Goal: Information Seeking & Learning: Learn about a topic

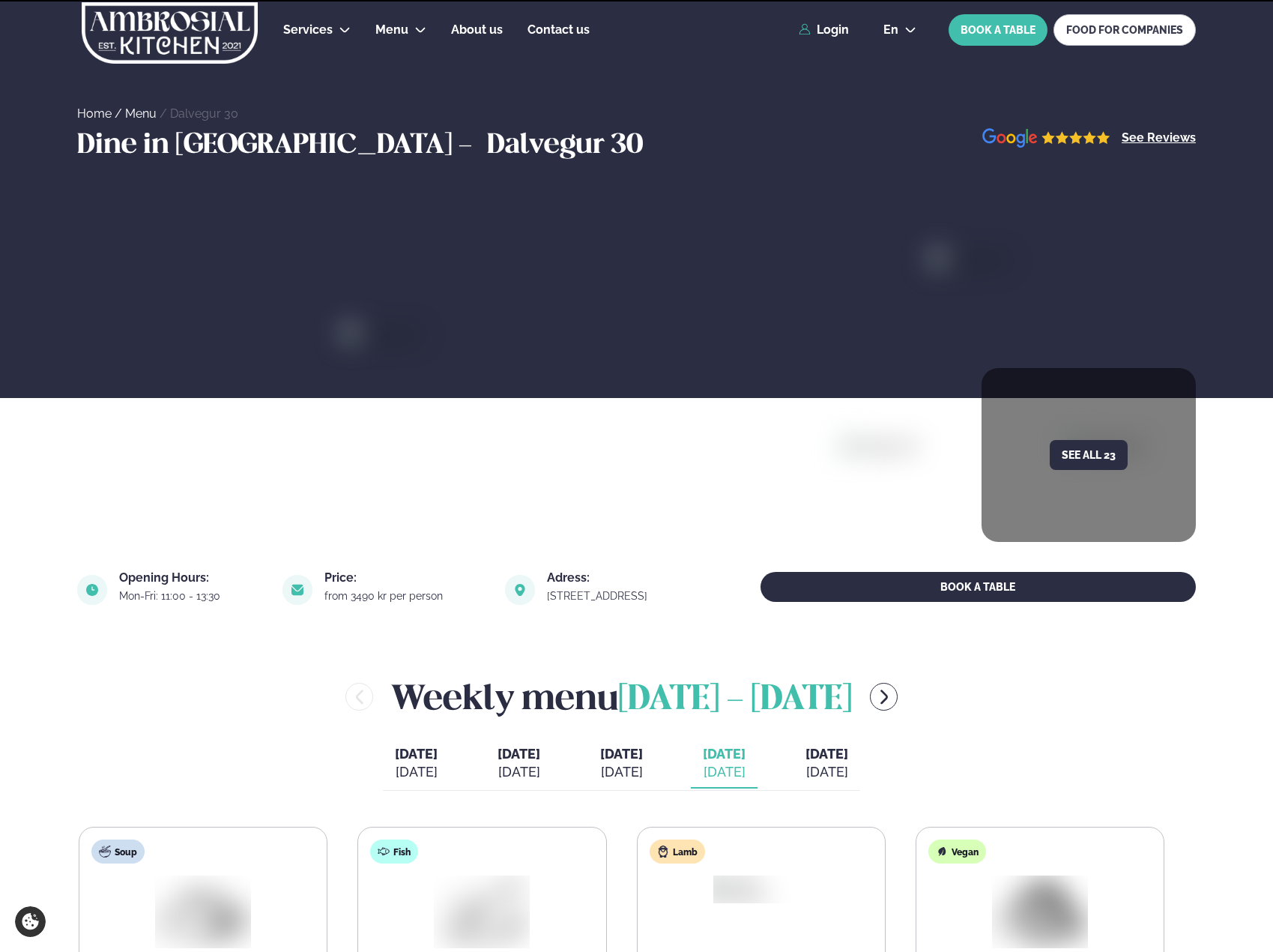
scroll to position [375, 0]
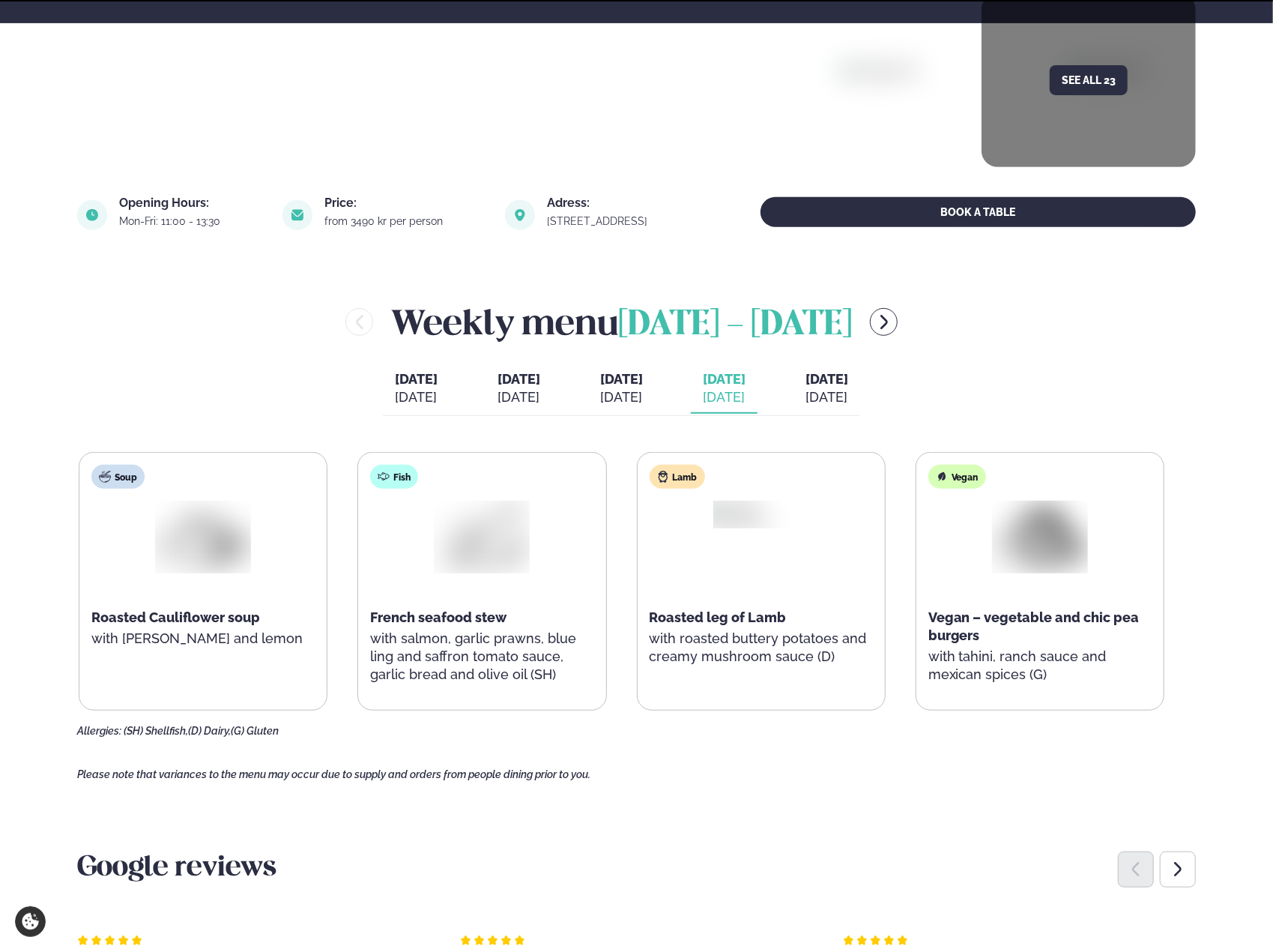
click at [745, 401] on div "[DATE]" at bounding box center [724, 397] width 43 height 18
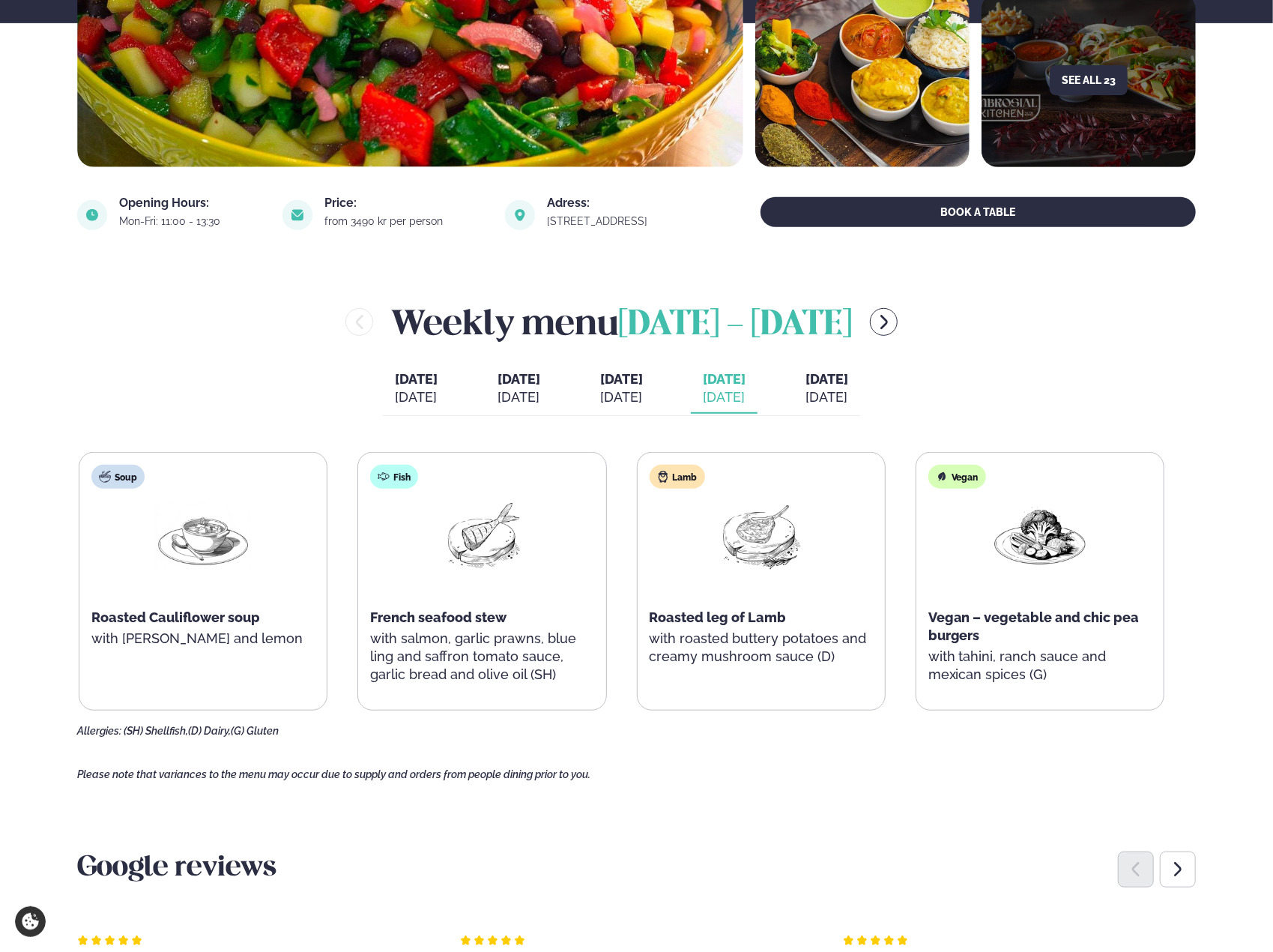
click at [849, 390] on div "[DATE]" at bounding box center [827, 397] width 43 height 18
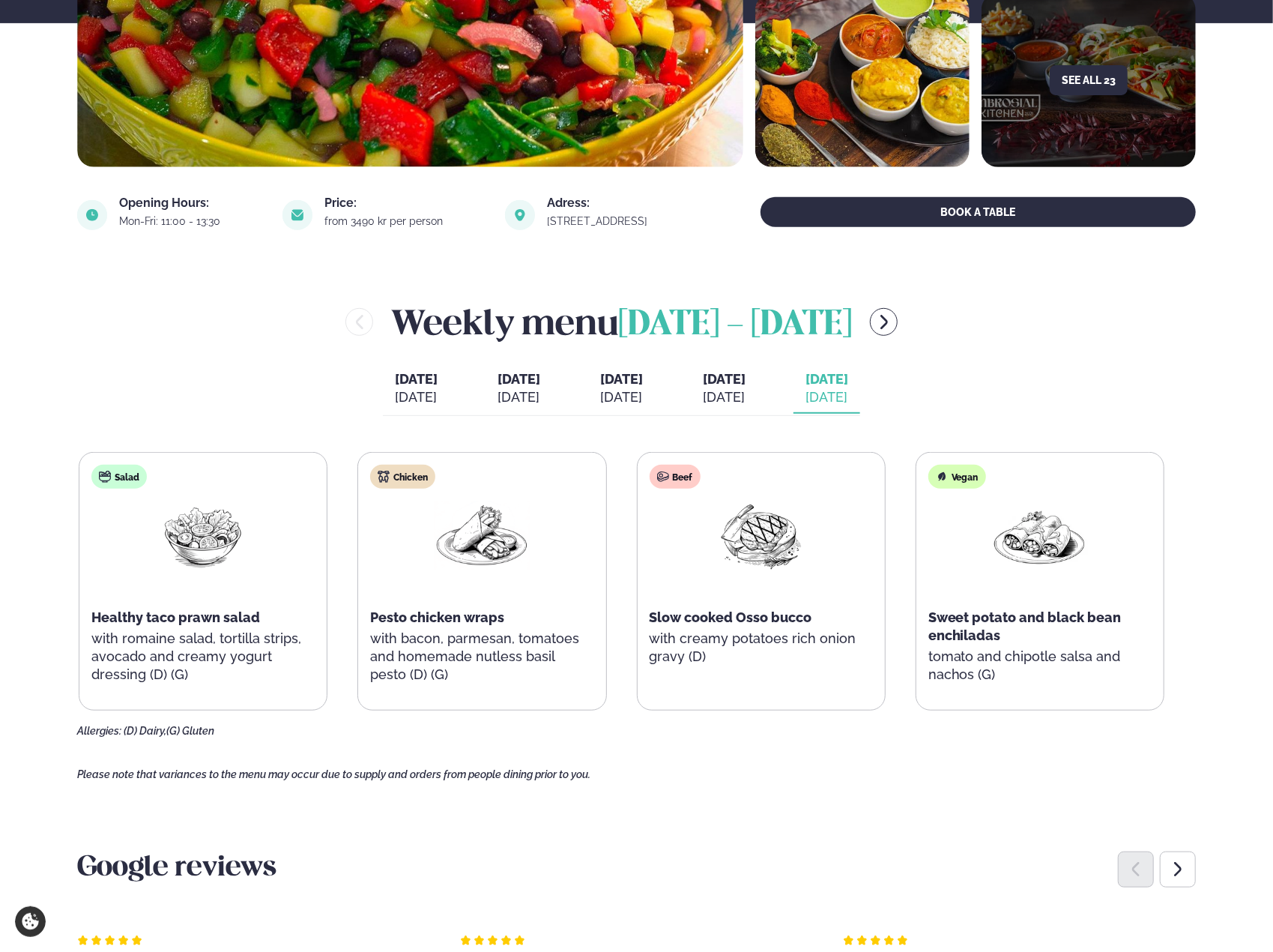
click at [745, 396] on div "[DATE]" at bounding box center [724, 397] width 43 height 18
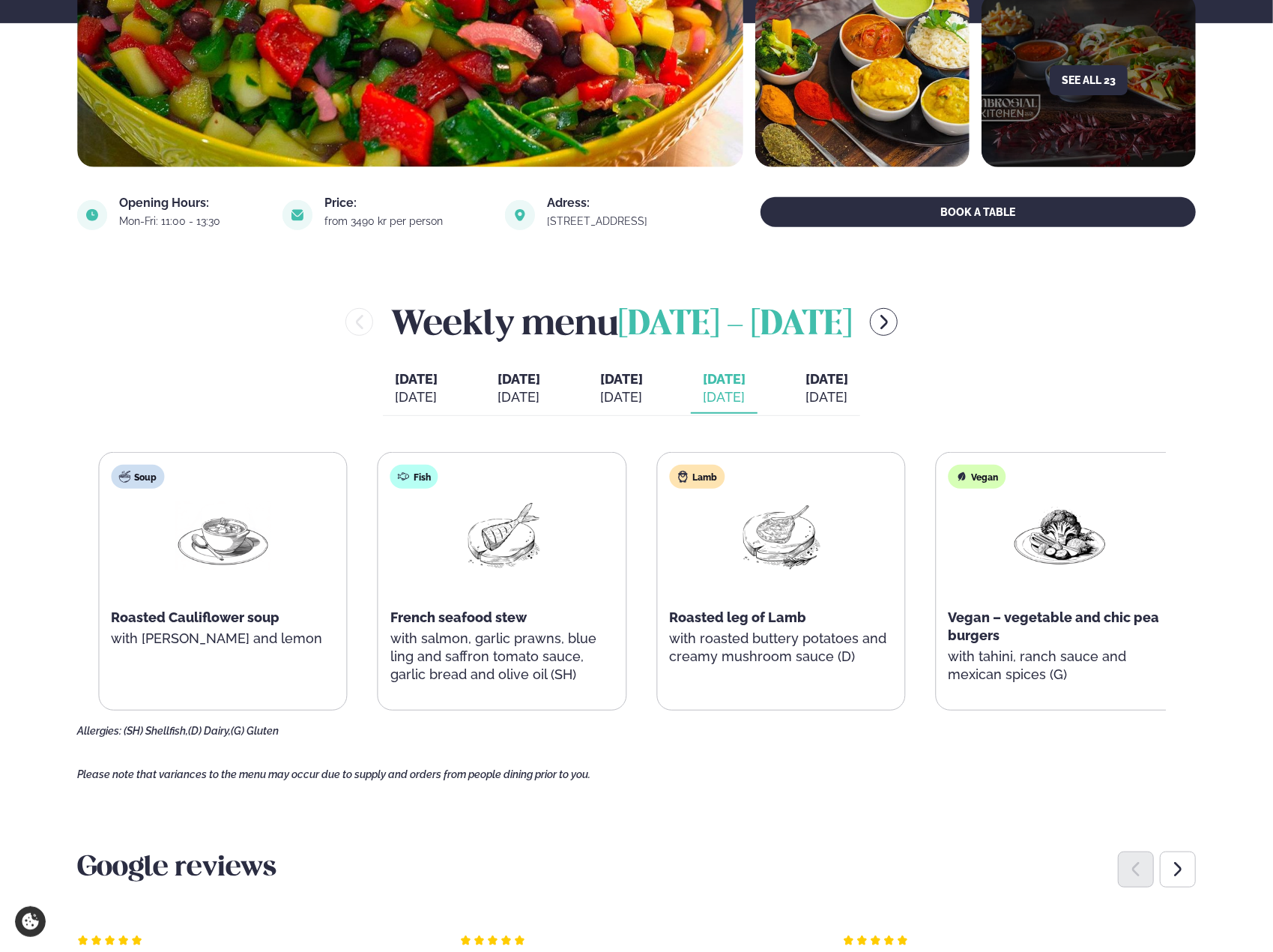
click at [705, 633] on div "Lamb Roasted leg of Lamb with roasted buttery potatoes and creamy mushroom sauc…" at bounding box center [780, 572] width 247 height 240
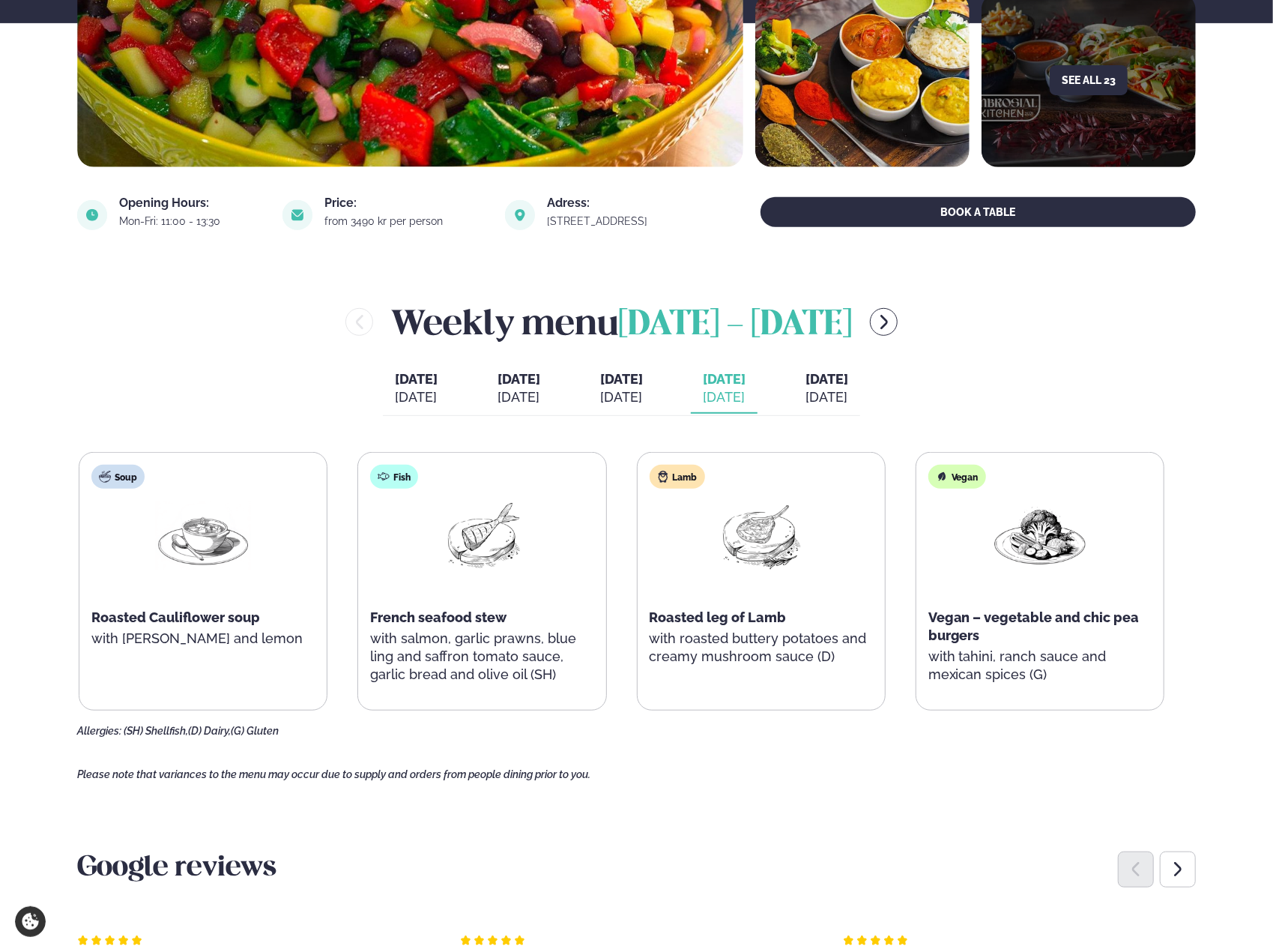
click at [705, 633] on p "with roasted buttery potatoes and creamy mushroom sauce (D)" at bounding box center [762, 648] width 224 height 36
click at [696, 647] on p "with roasted buttery potatoes and creamy mushroom sauce (D)" at bounding box center [762, 648] width 224 height 36
click at [696, 646] on p "with roasted buttery potatoes and creamy mushroom sauce (D)" at bounding box center [762, 648] width 224 height 36
click at [666, 620] on span "Roasted leg of Lamb" at bounding box center [718, 617] width 137 height 16
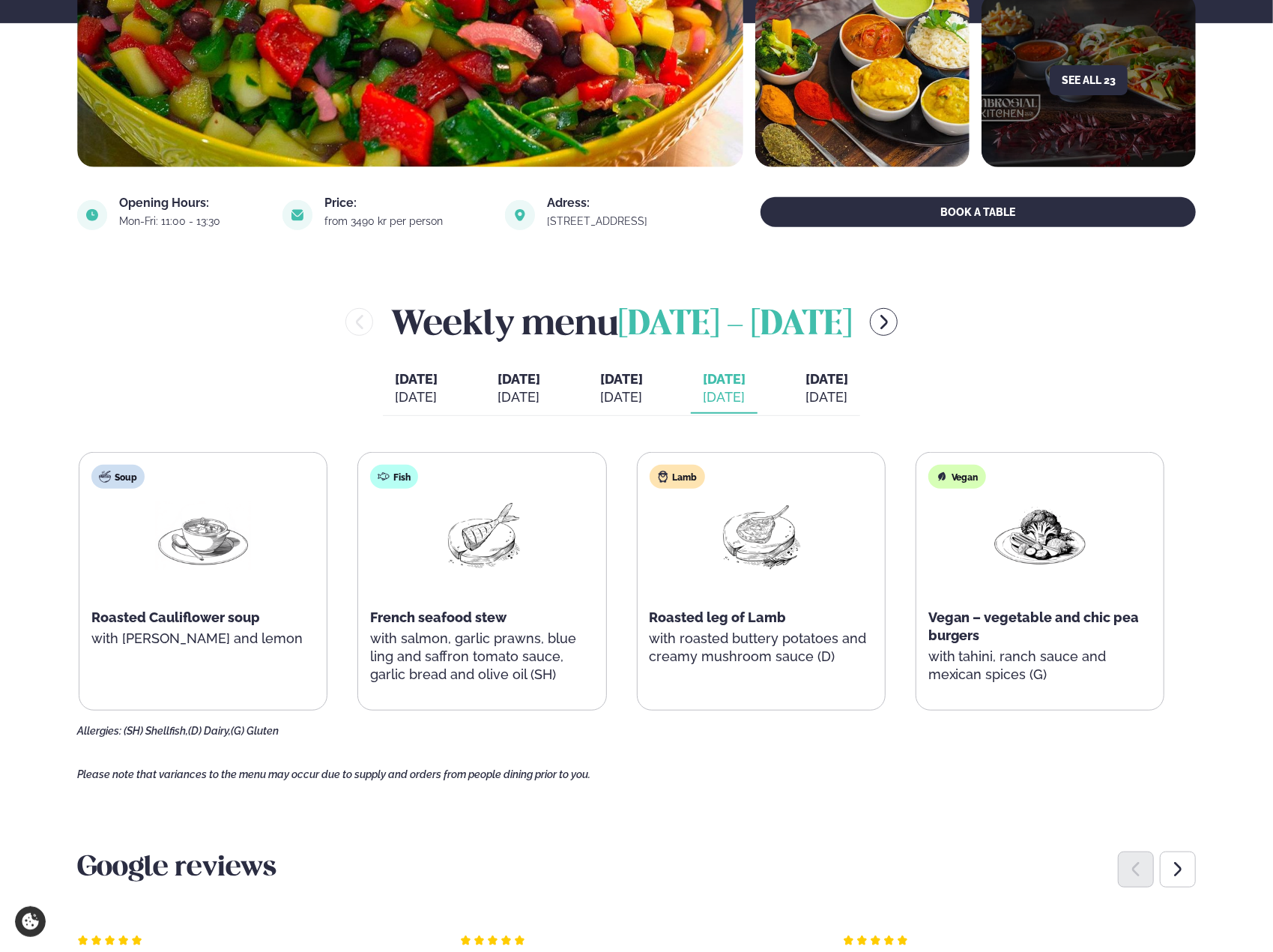
click at [666, 620] on span "Roasted leg of Lamb" at bounding box center [718, 617] width 137 height 16
drag, startPoint x: 839, startPoint y: 382, endPoint x: 832, endPoint y: 380, distance: 7.3
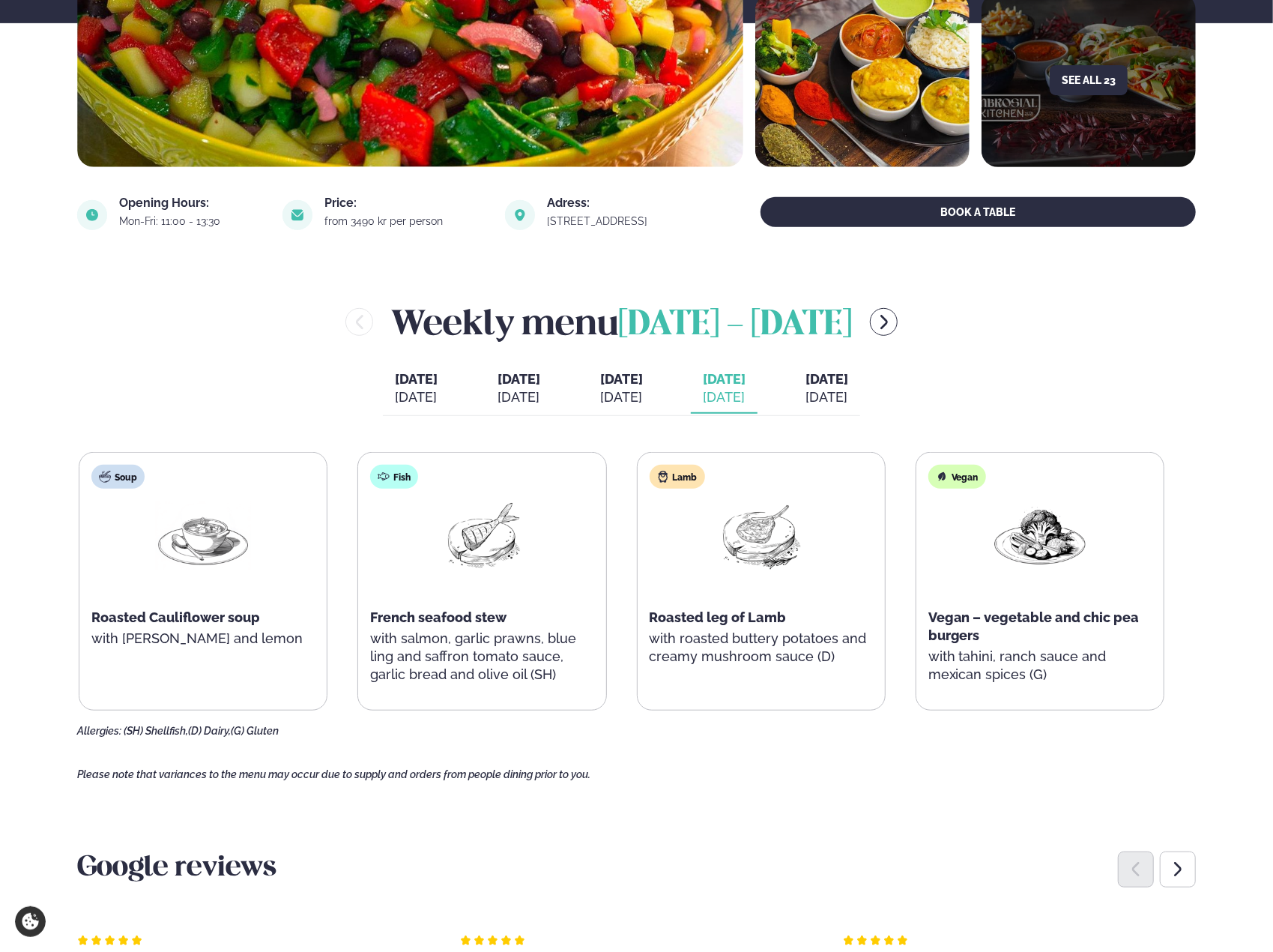
click at [832, 380] on button "[DATE] [DATE]" at bounding box center [827, 389] width 66 height 49
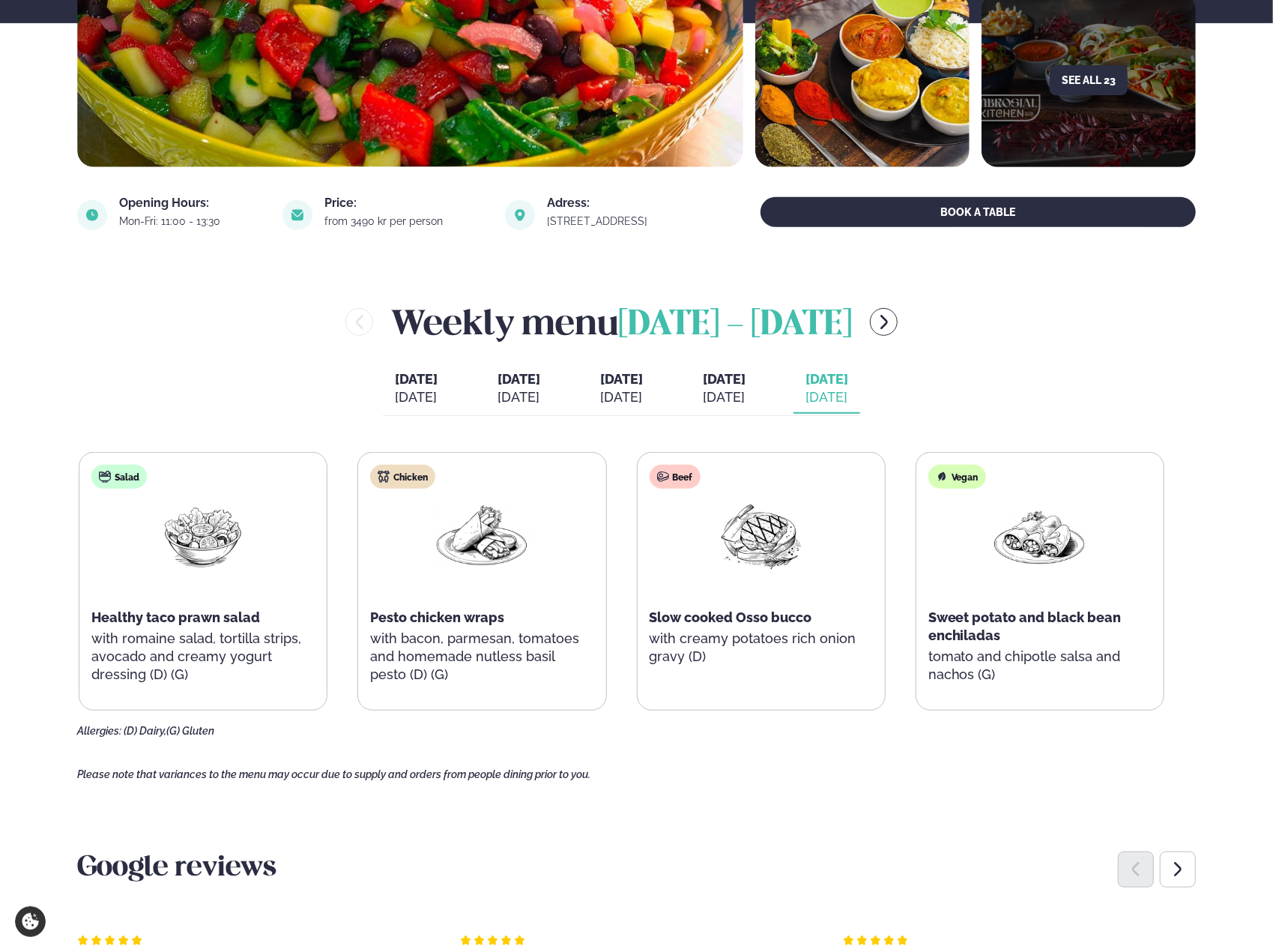
click at [465, 620] on span "Pesto chicken wraps" at bounding box center [438, 617] width 134 height 16
click at [466, 620] on span "Pesto chicken wraps" at bounding box center [438, 617] width 134 height 16
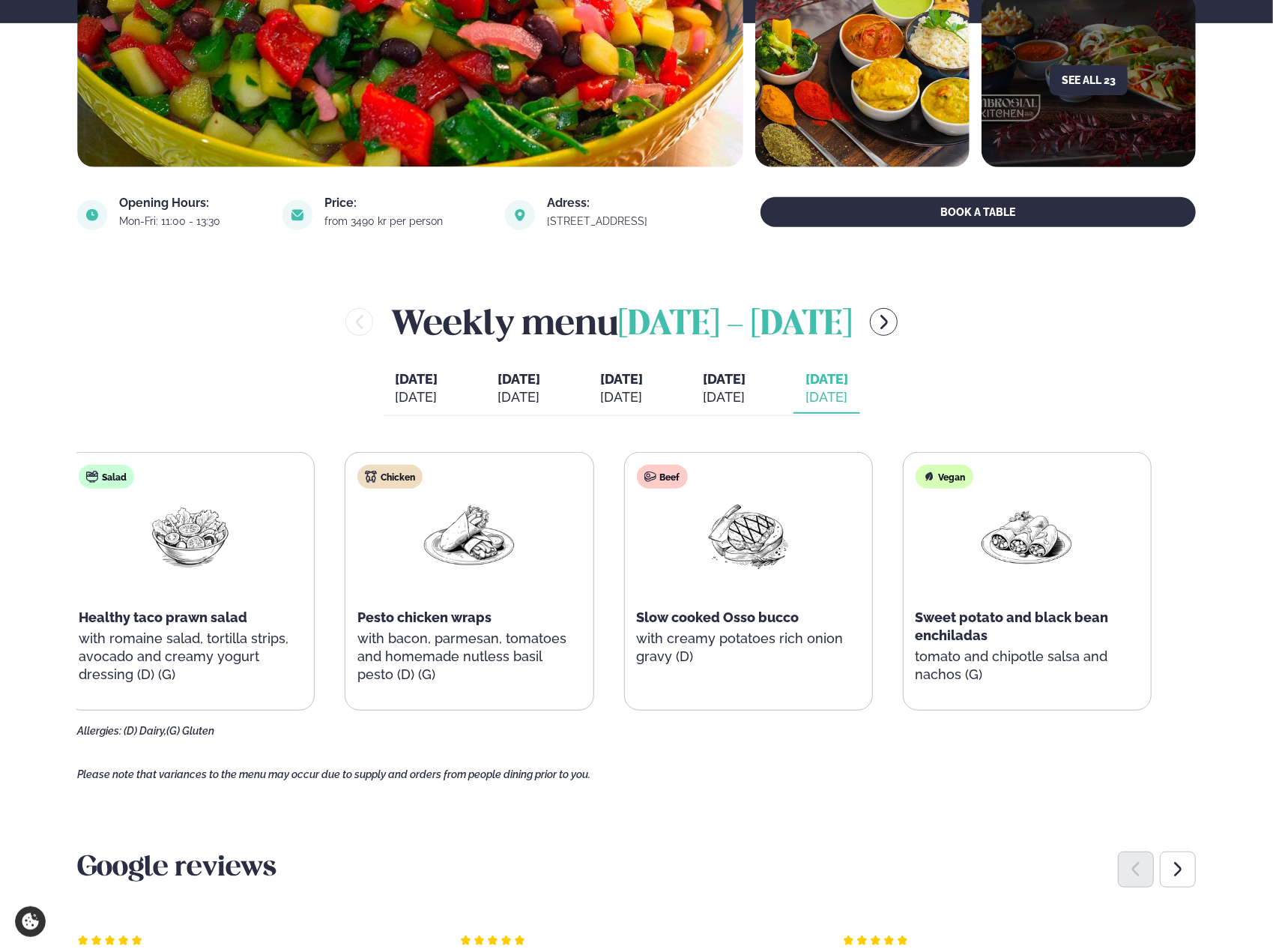
click at [369, 630] on p "with bacon, parmesan, tomatoes and homemade nutless basil pesto (D) (G)" at bounding box center [469, 656] width 224 height 54
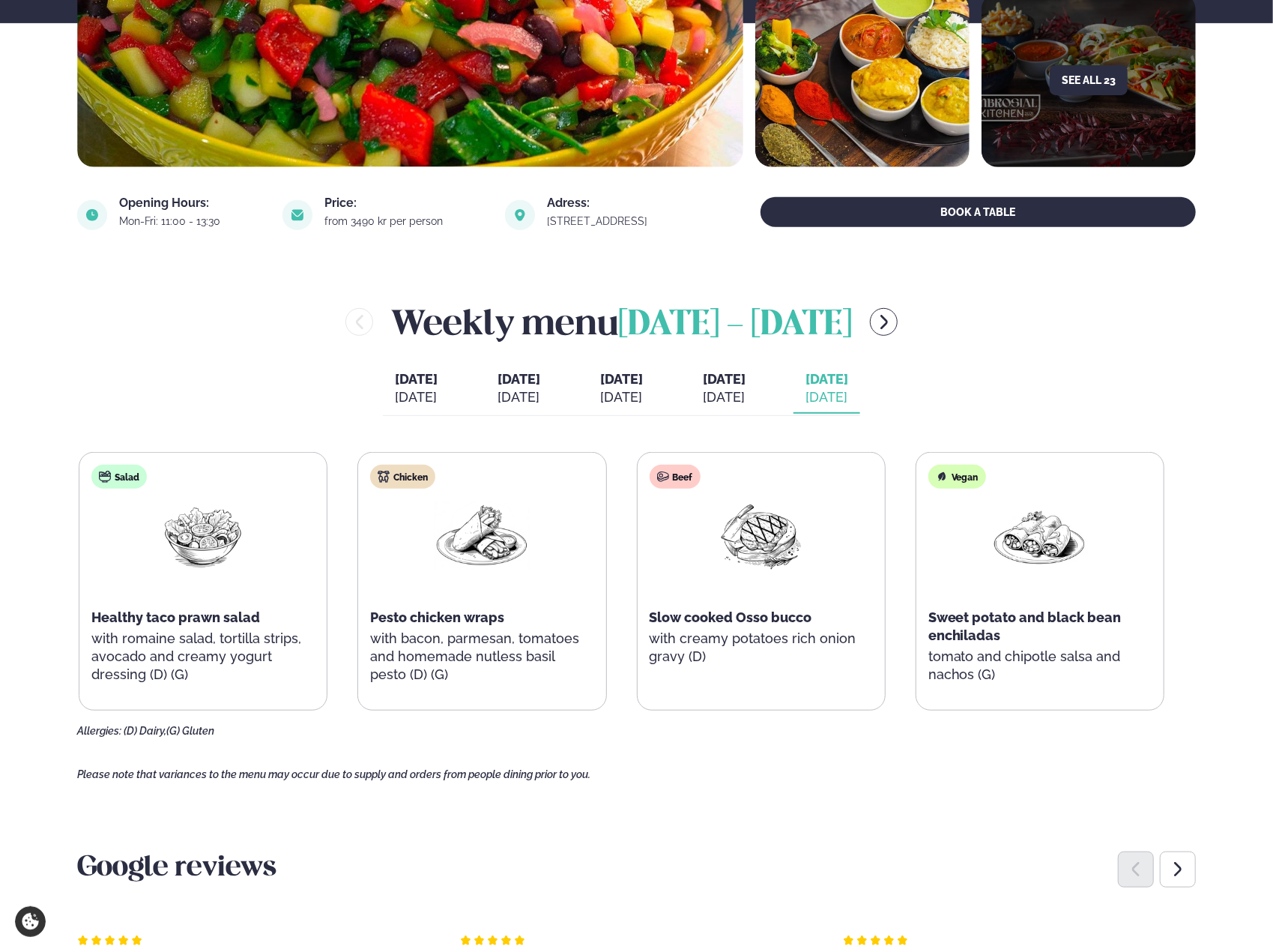
click at [365, 618] on div "Chicken Pesto chicken wraps with bacon, parmesan, tomatoes and homemade nutless…" at bounding box center [481, 582] width 247 height 258
click at [397, 670] on p "with bacon, parmesan, tomatoes and homemade nutless basil pesto (D) (G)" at bounding box center [482, 656] width 224 height 54
click at [898, 320] on button "menu-btn-right" at bounding box center [884, 321] width 27 height 27
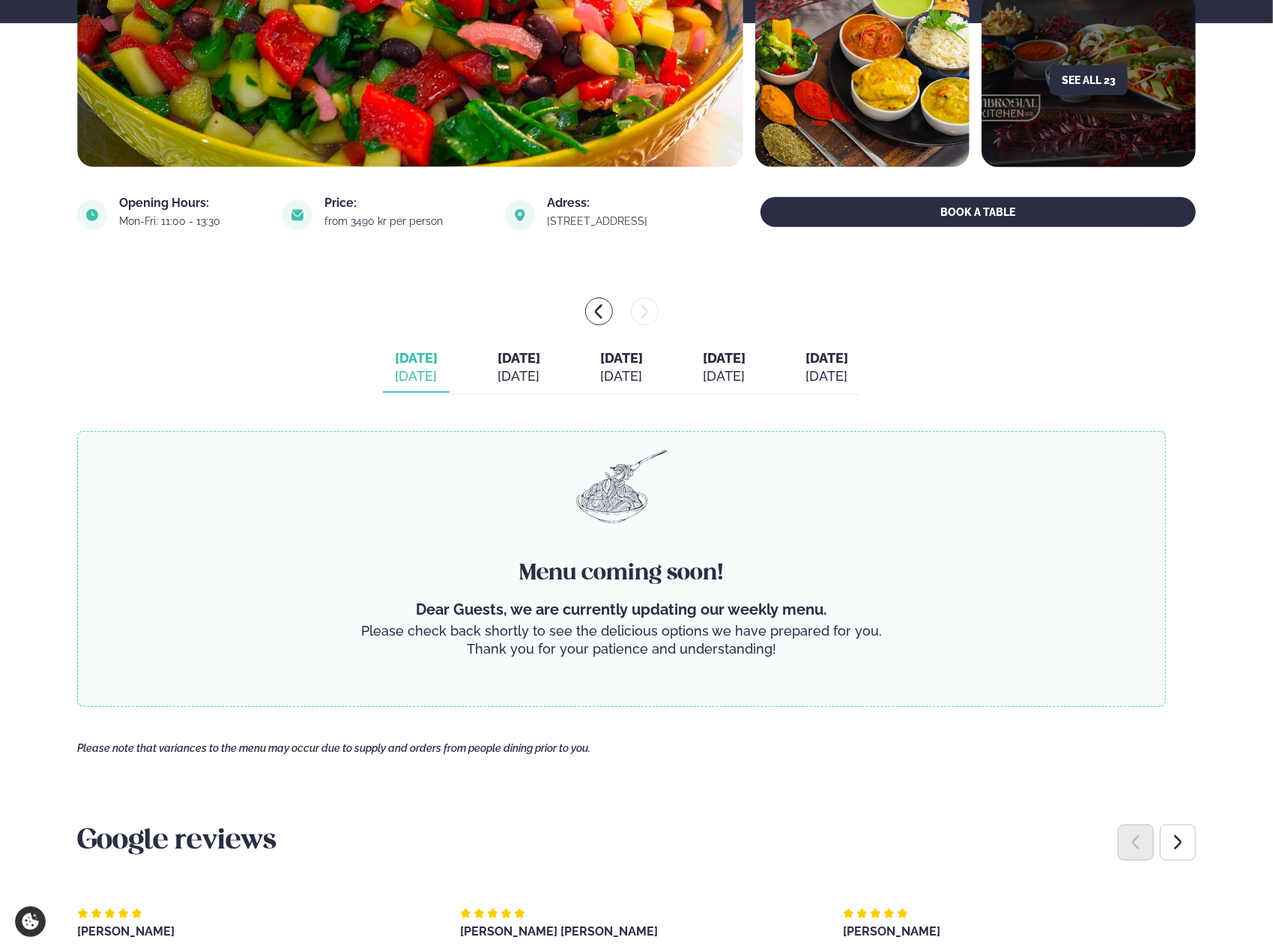
click at [626, 392] on button "[DATE] [DATE]" at bounding box center [621, 368] width 66 height 49
click at [607, 314] on button "menu-btn-left" at bounding box center [599, 311] width 27 height 27
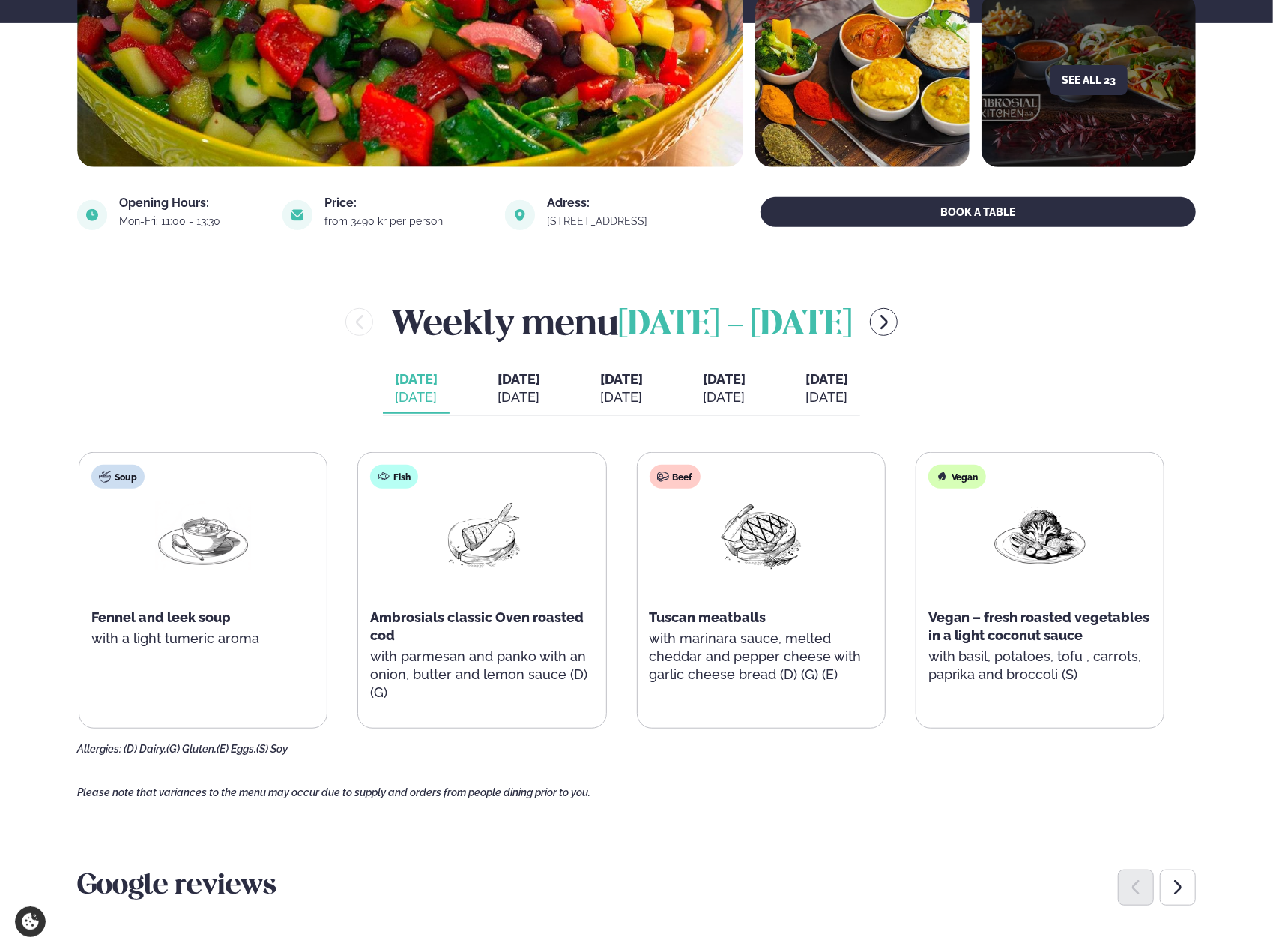
click at [619, 404] on div "[DATE]" at bounding box center [621, 397] width 43 height 18
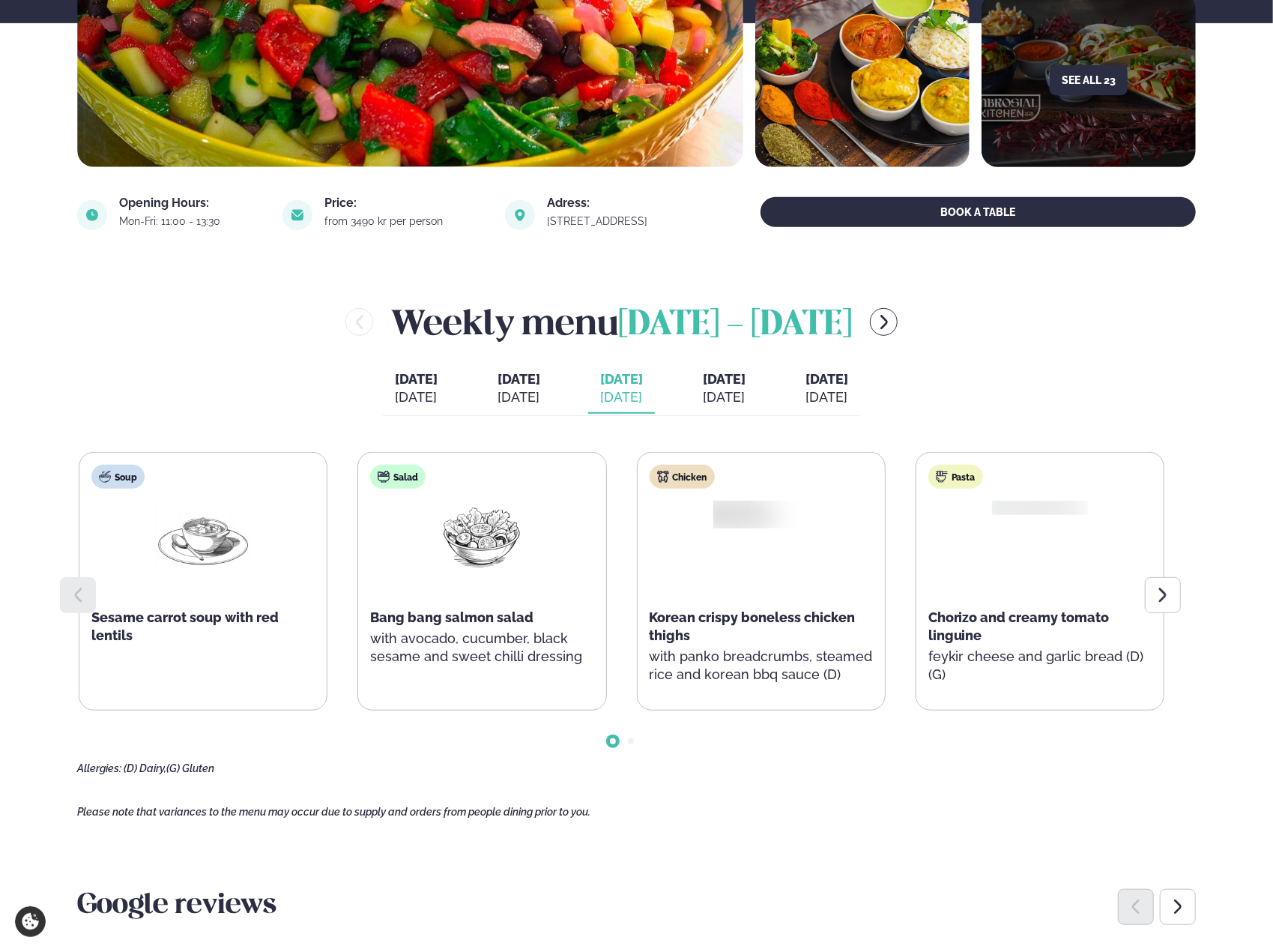
click at [512, 401] on div "[DATE]" at bounding box center [518, 397] width 43 height 18
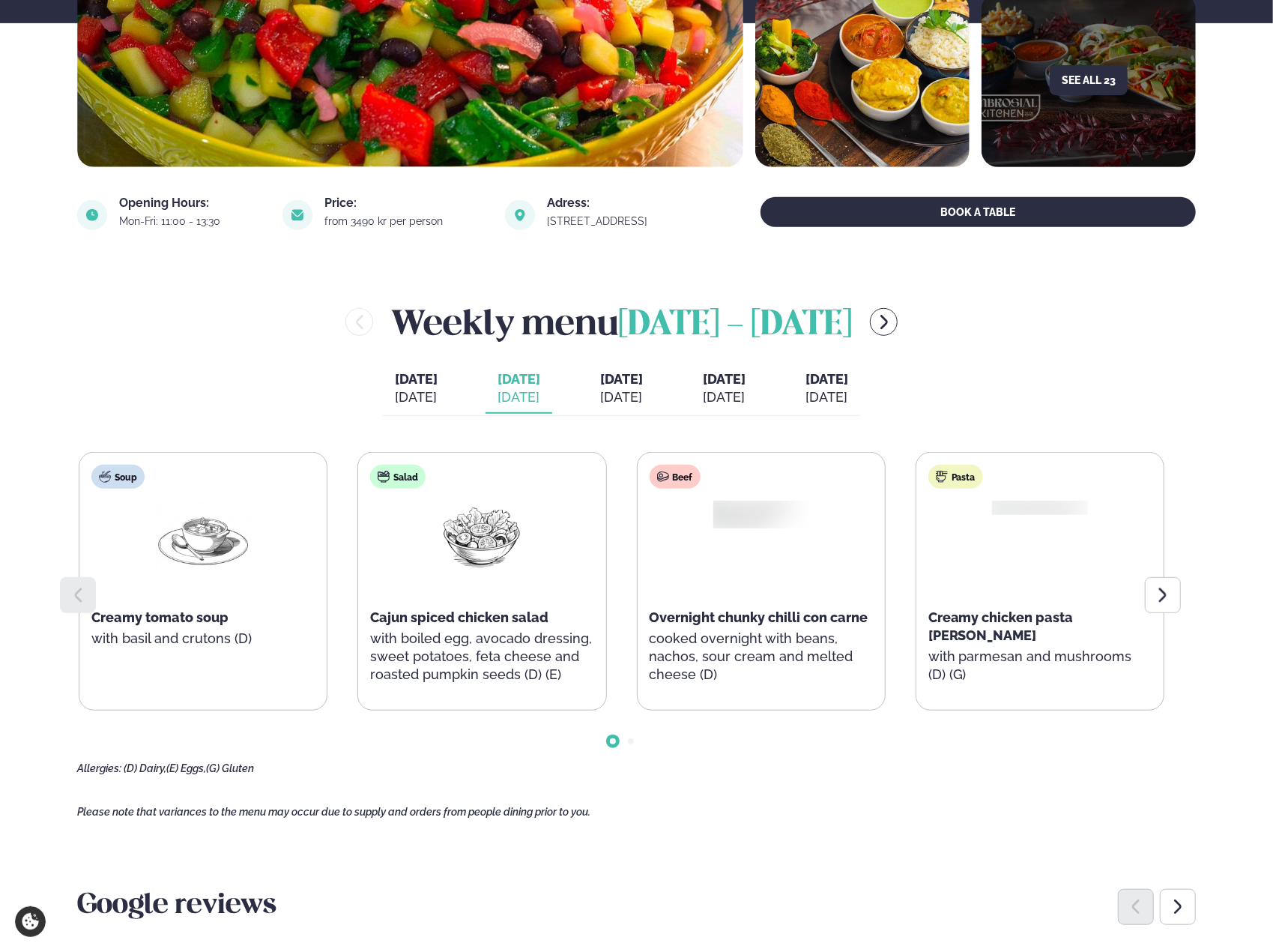
click at [745, 395] on div "[DATE]" at bounding box center [724, 397] width 43 height 18
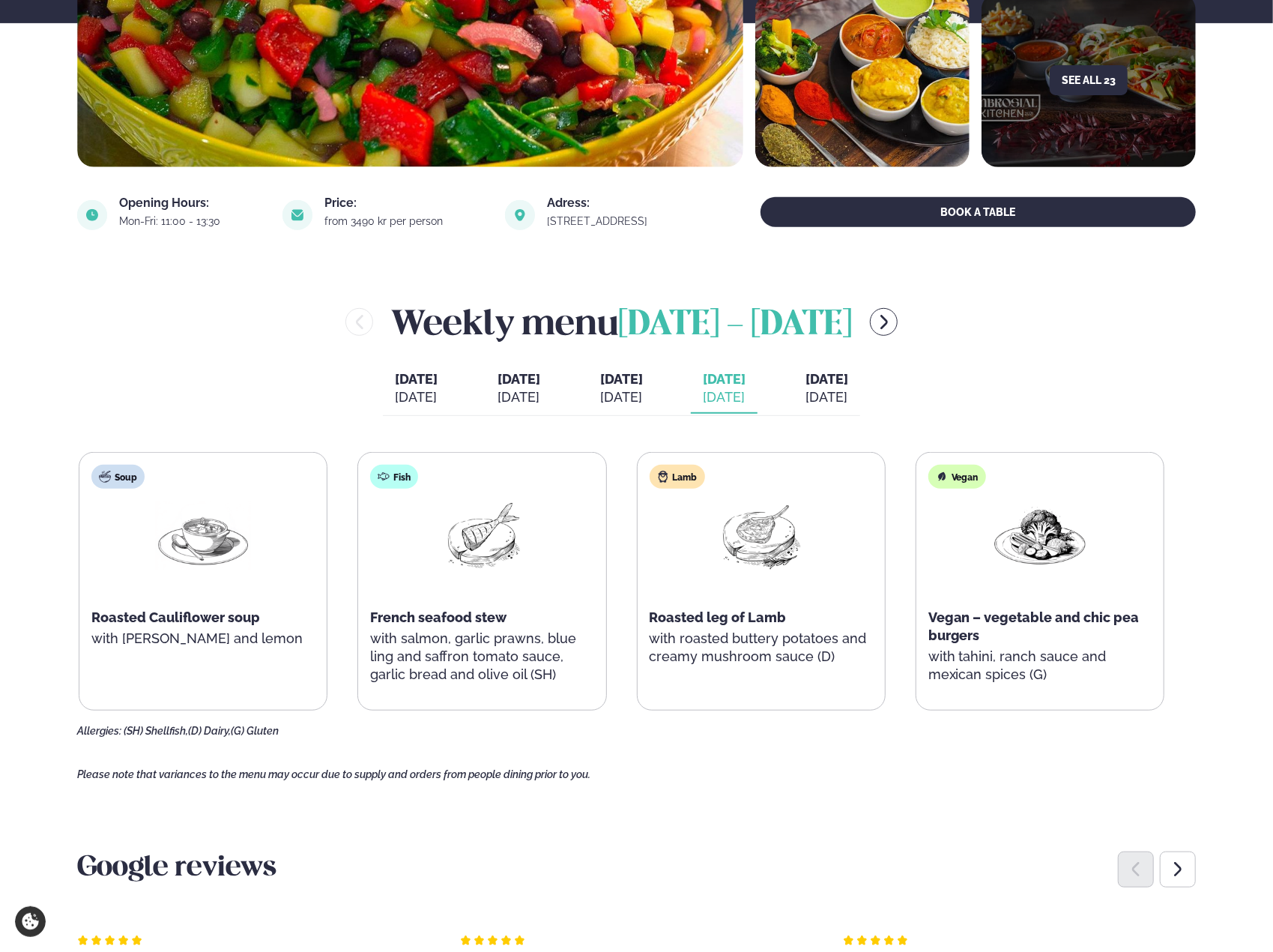
click at [834, 386] on button "[DATE] [DATE]" at bounding box center [827, 389] width 66 height 49
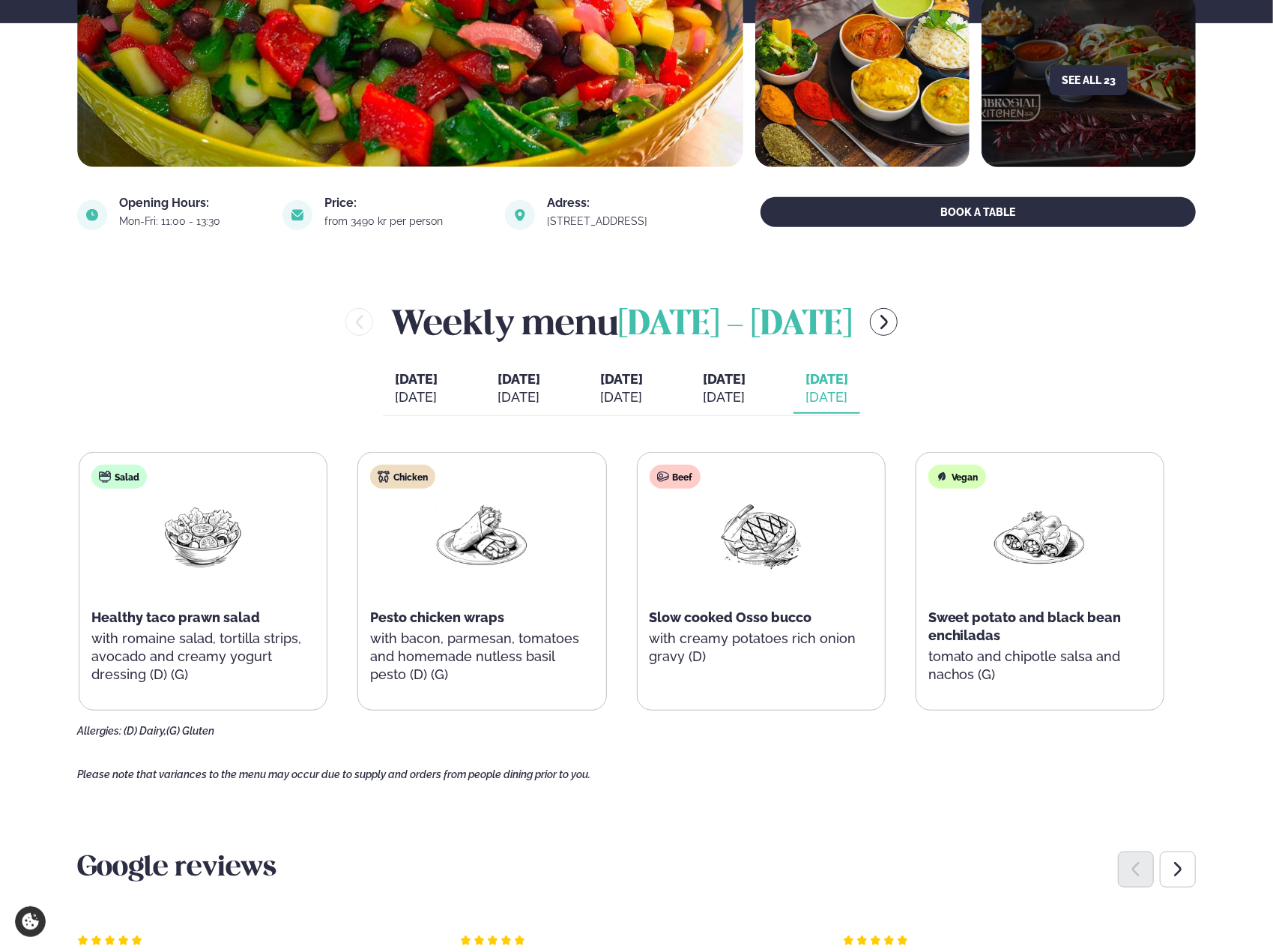
click at [623, 383] on span "[DATE]" at bounding box center [621, 379] width 43 height 16
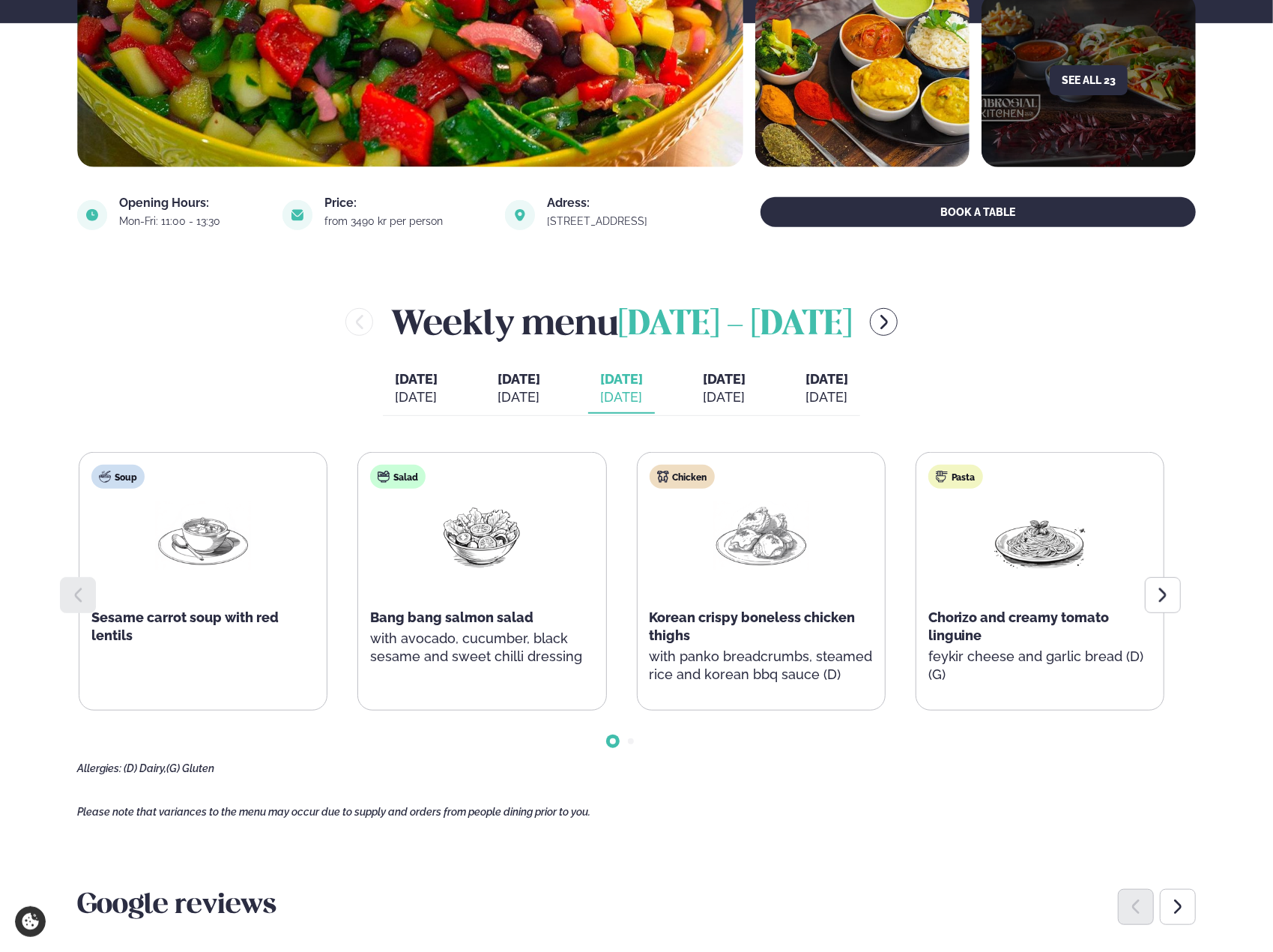
click at [734, 383] on span "[DATE]" at bounding box center [724, 379] width 43 height 16
